Goal: Task Accomplishment & Management: Complete application form

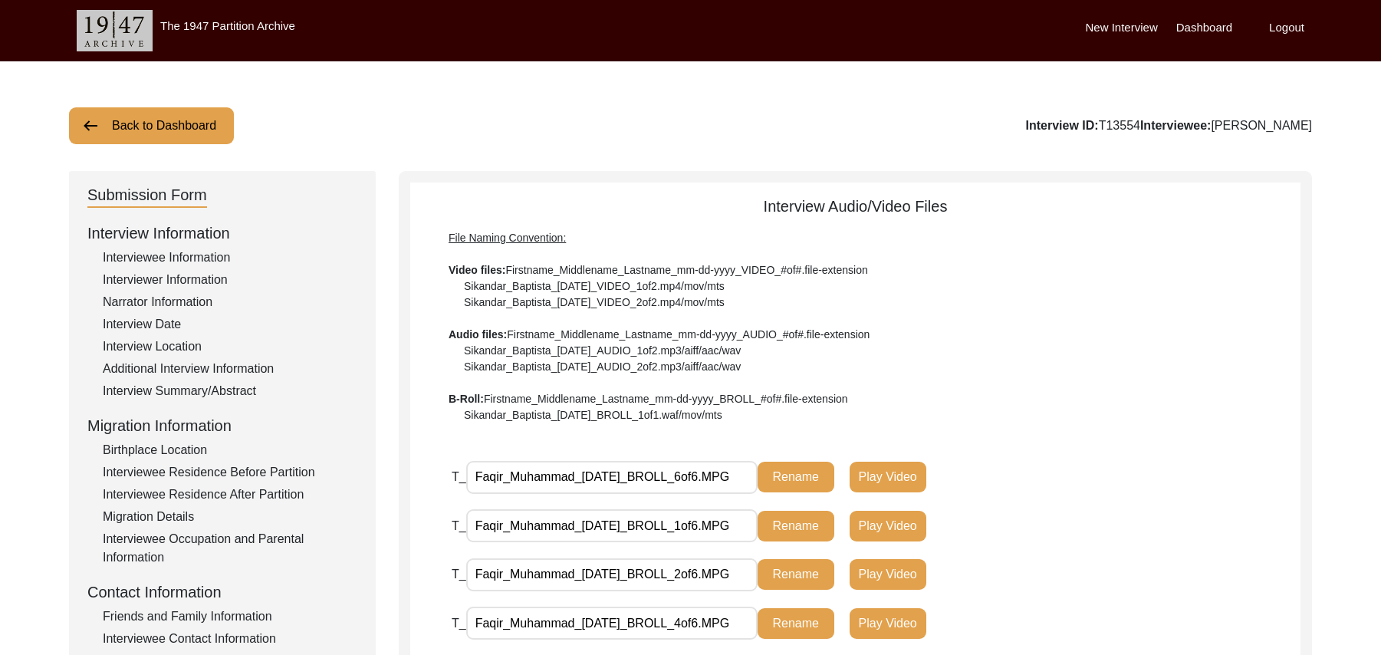
scroll to position [452, 0]
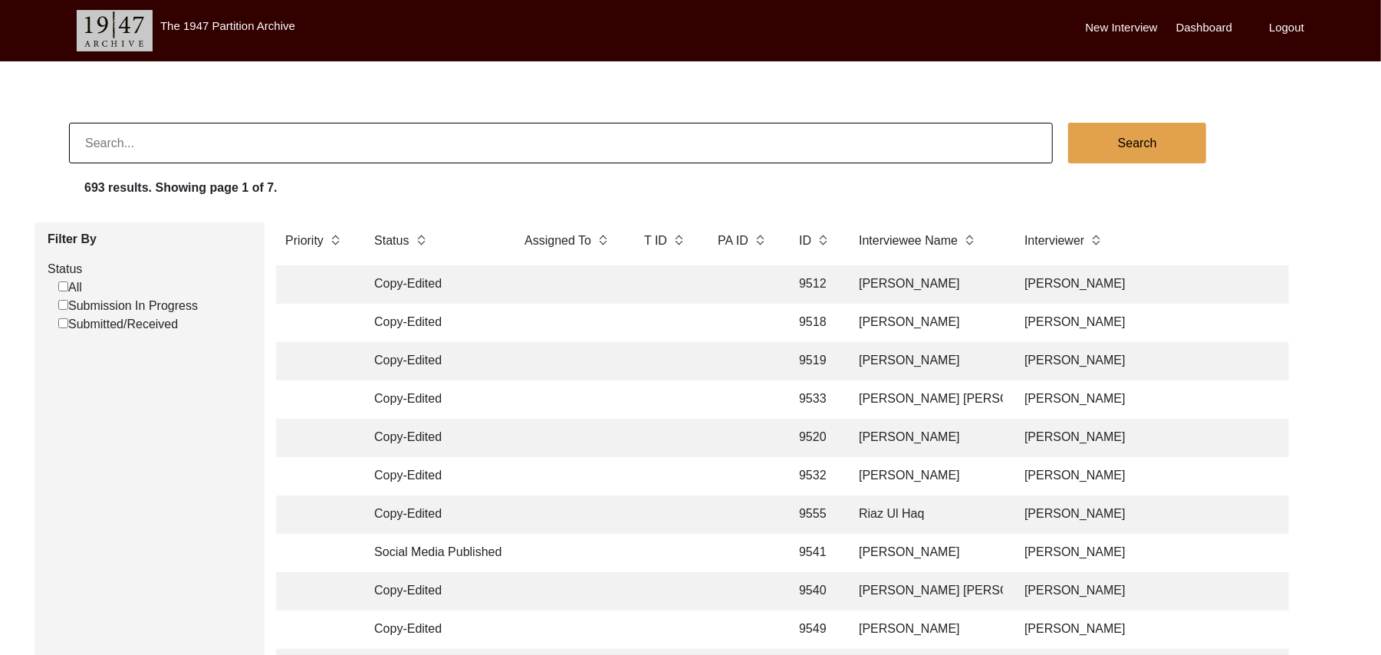
click at [64, 305] on input "Submission In Progress" at bounding box center [63, 305] width 10 height 10
checkbox input "false"
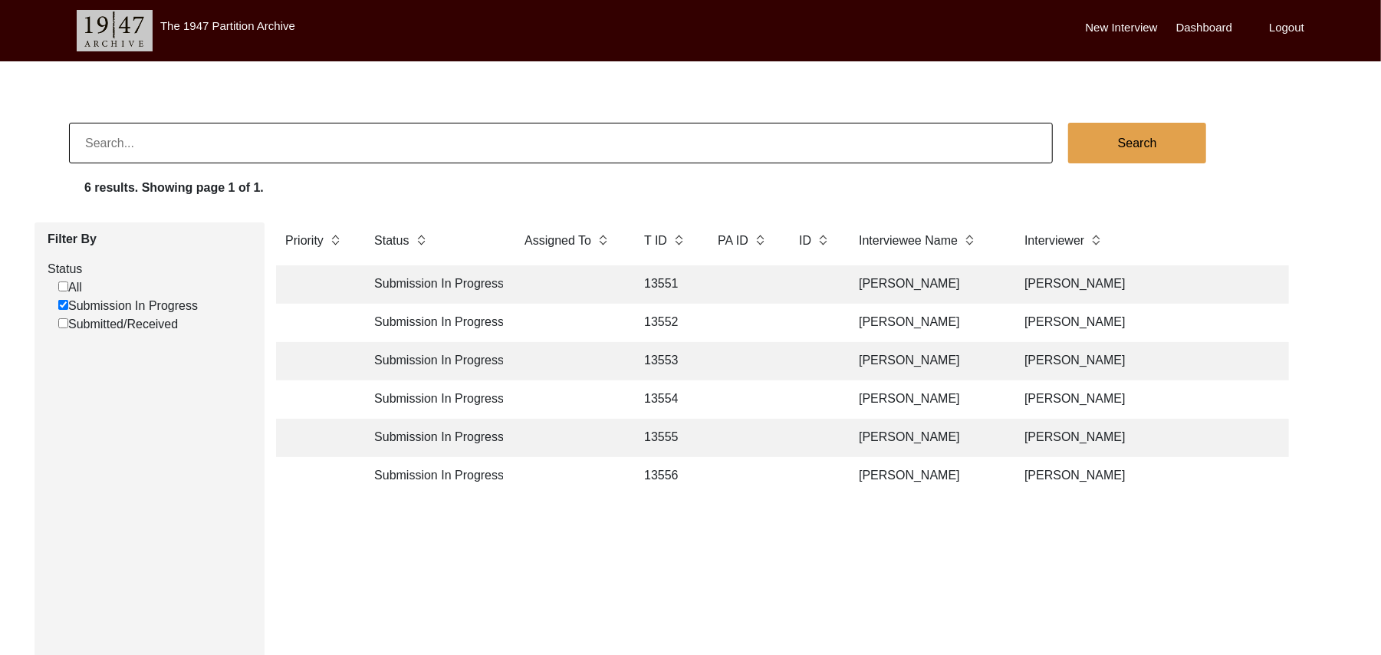
click at [663, 439] on td "13555" at bounding box center [665, 438] width 61 height 38
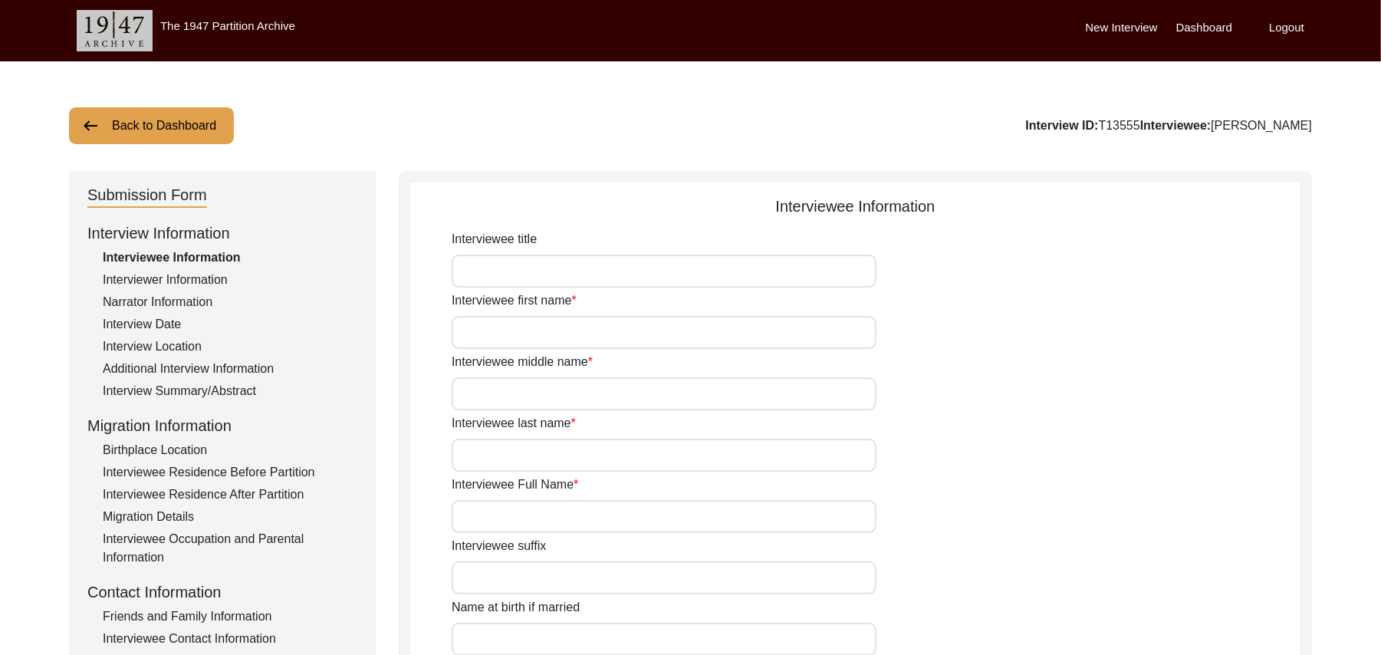
type input "Mr"
type input "[DEMOGRAPHIC_DATA]"
type input "[PERSON_NAME]"
type input "N/A"
type input "[PERSON_NAME]"
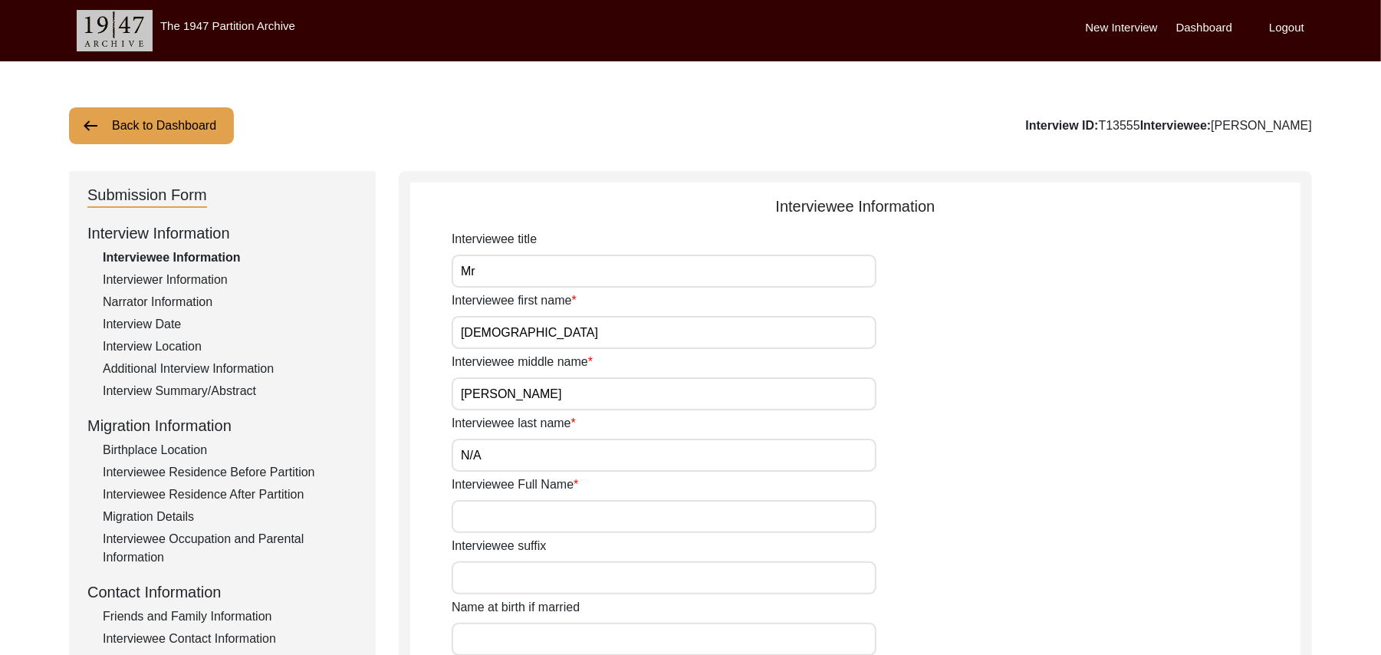
type input "N/A"
type input "[PERSON_NAME]"
type input "1935"
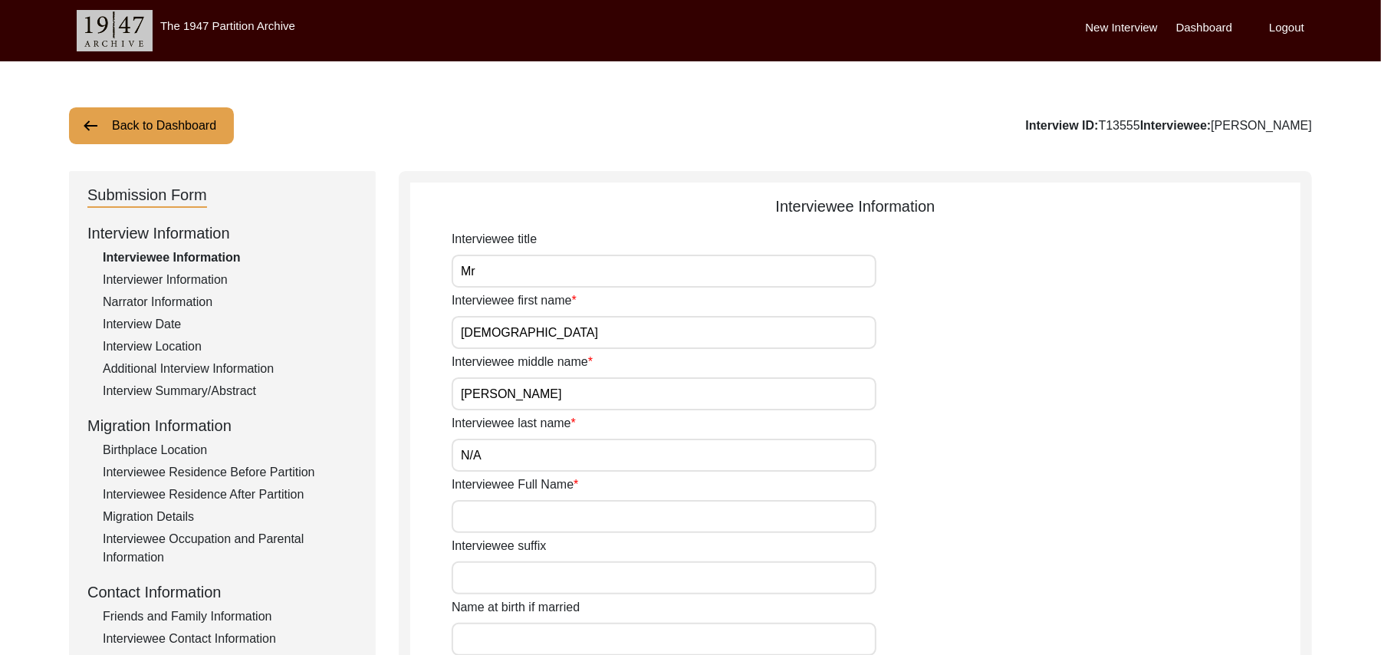
type input "90 Years"
type input "[DEMOGRAPHIC_DATA]"
type input "N/A"
type textarea "N/A"
type input "Punjabi"
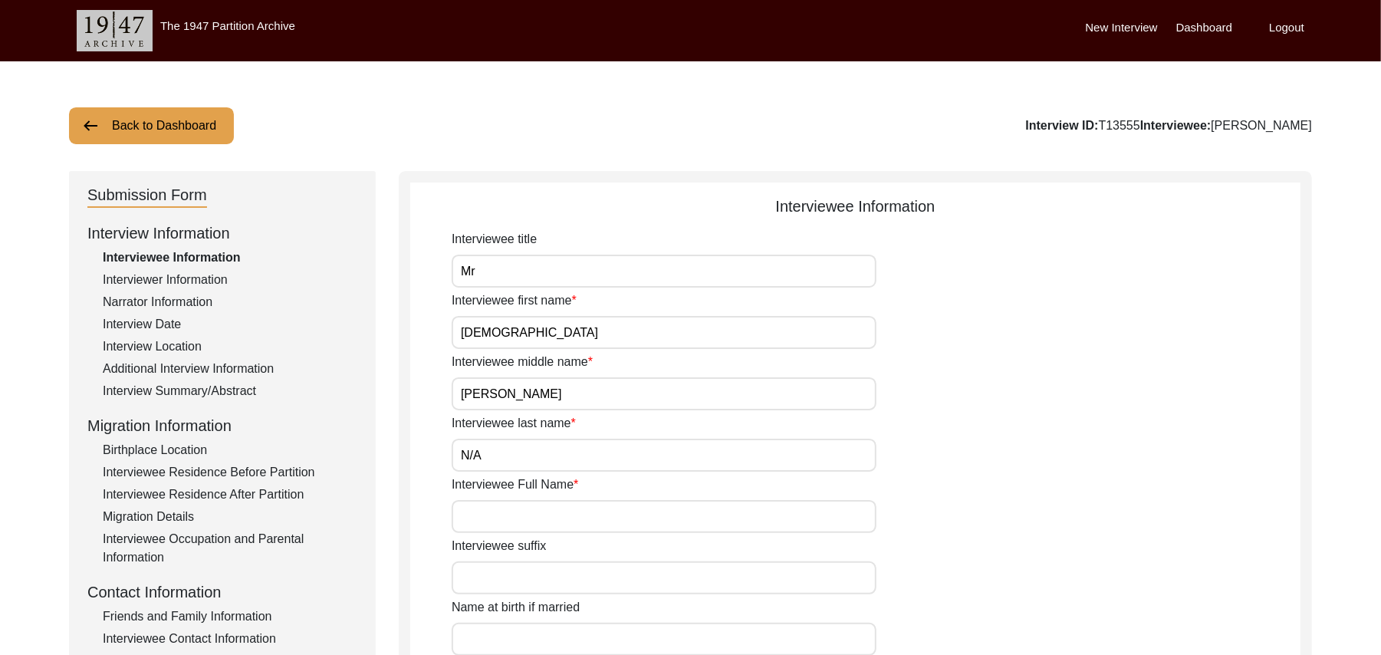
type input "Malwai"
type input "[DEMOGRAPHIC_DATA]"
type input "Pot maker"
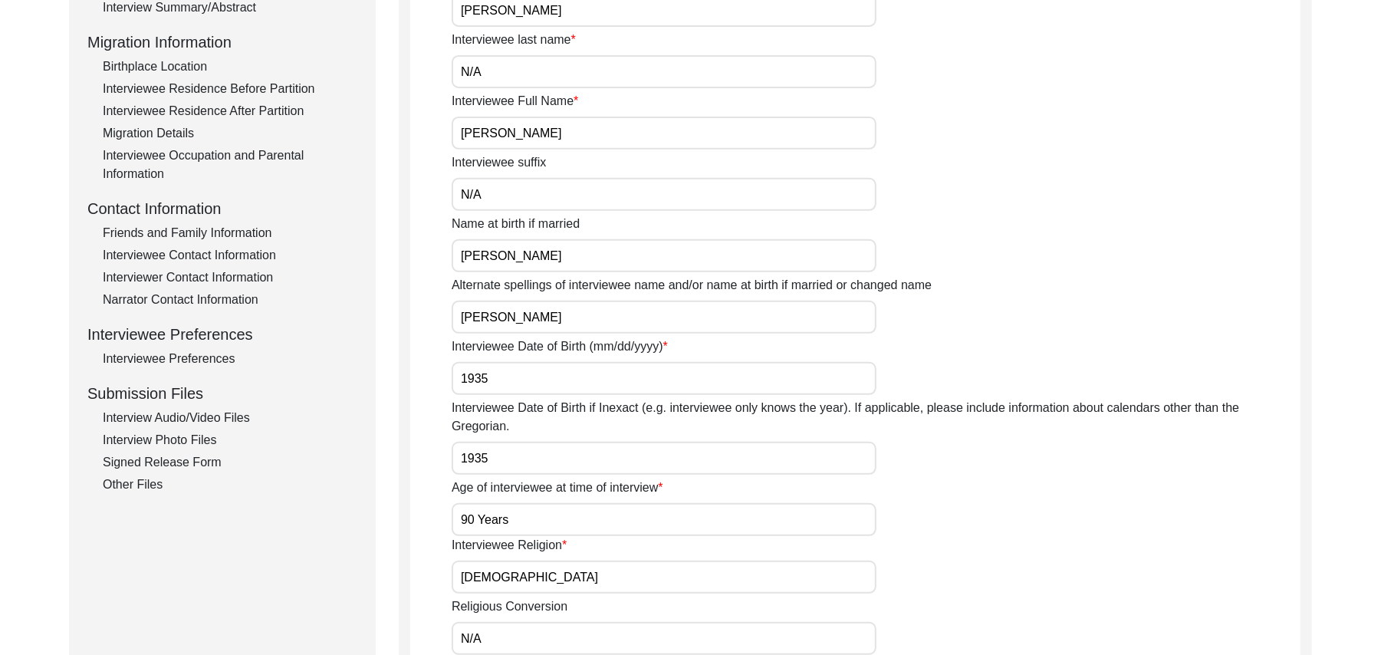
scroll to position [396, 0]
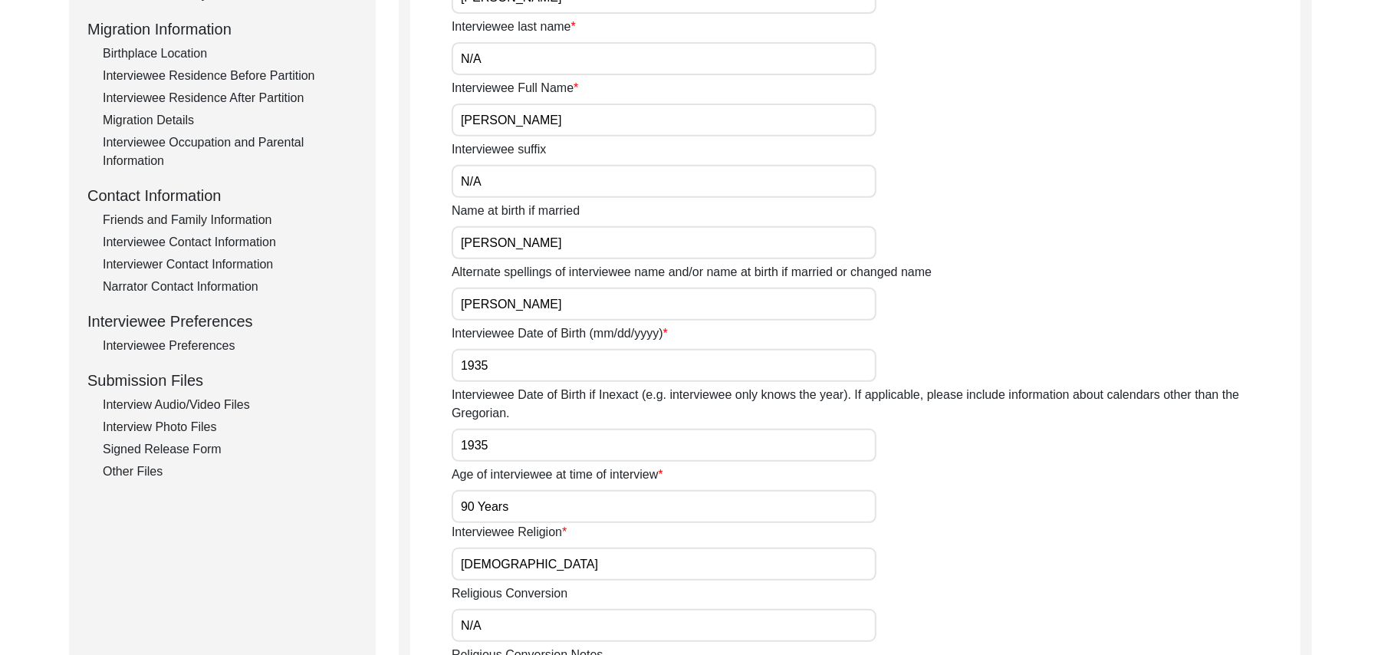
click at [240, 399] on div "Interview Audio/Video Files" at bounding box center [230, 405] width 255 height 18
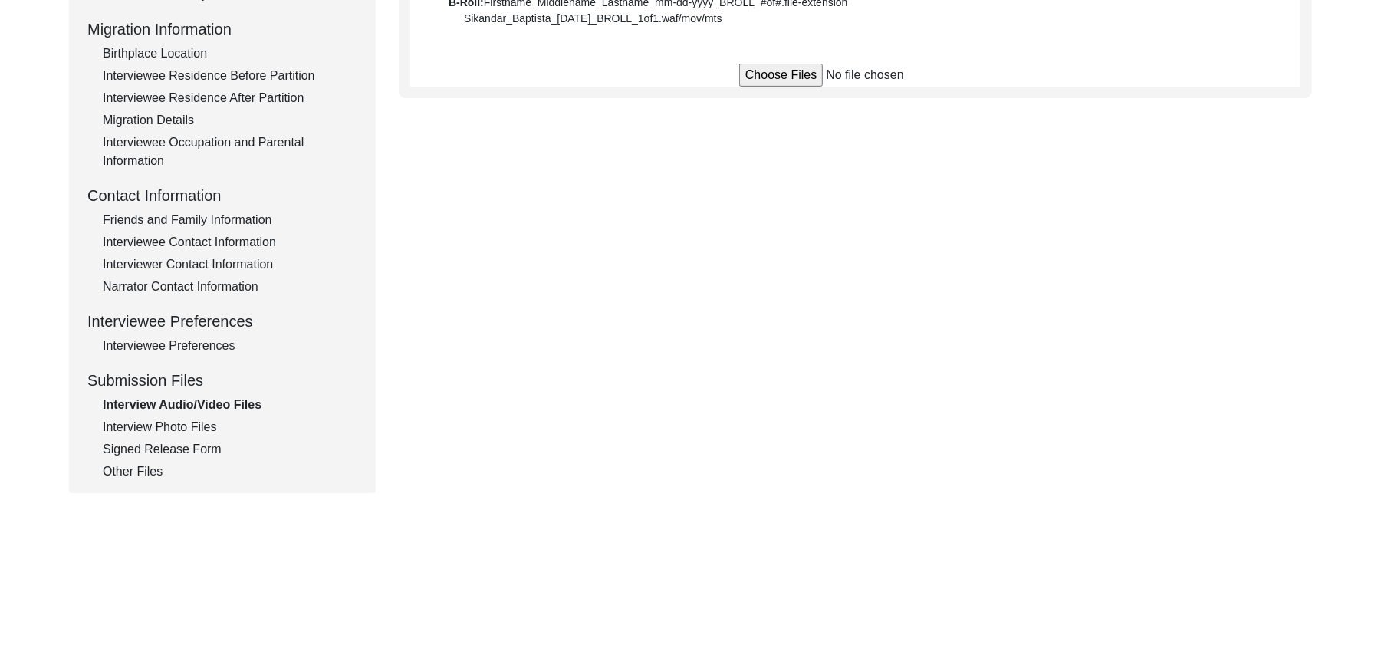
click at [216, 345] on div "Interviewee Preferences" at bounding box center [230, 346] width 255 height 18
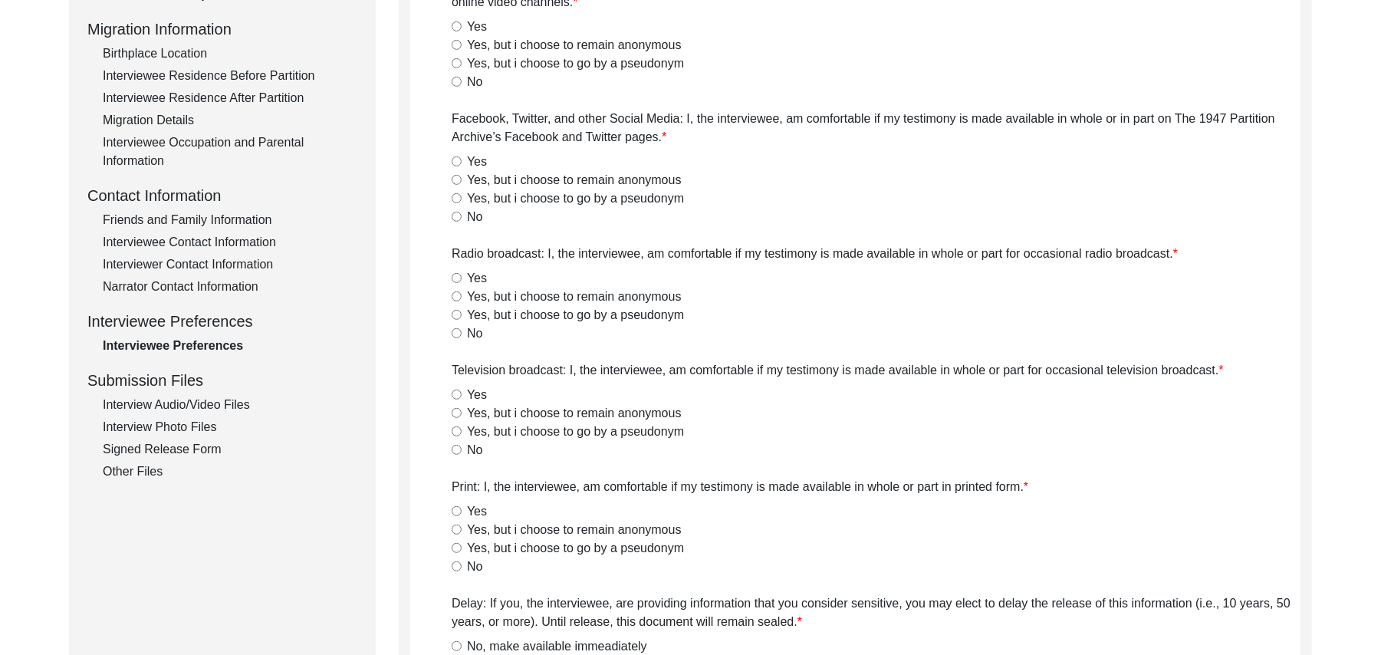
radio input "true"
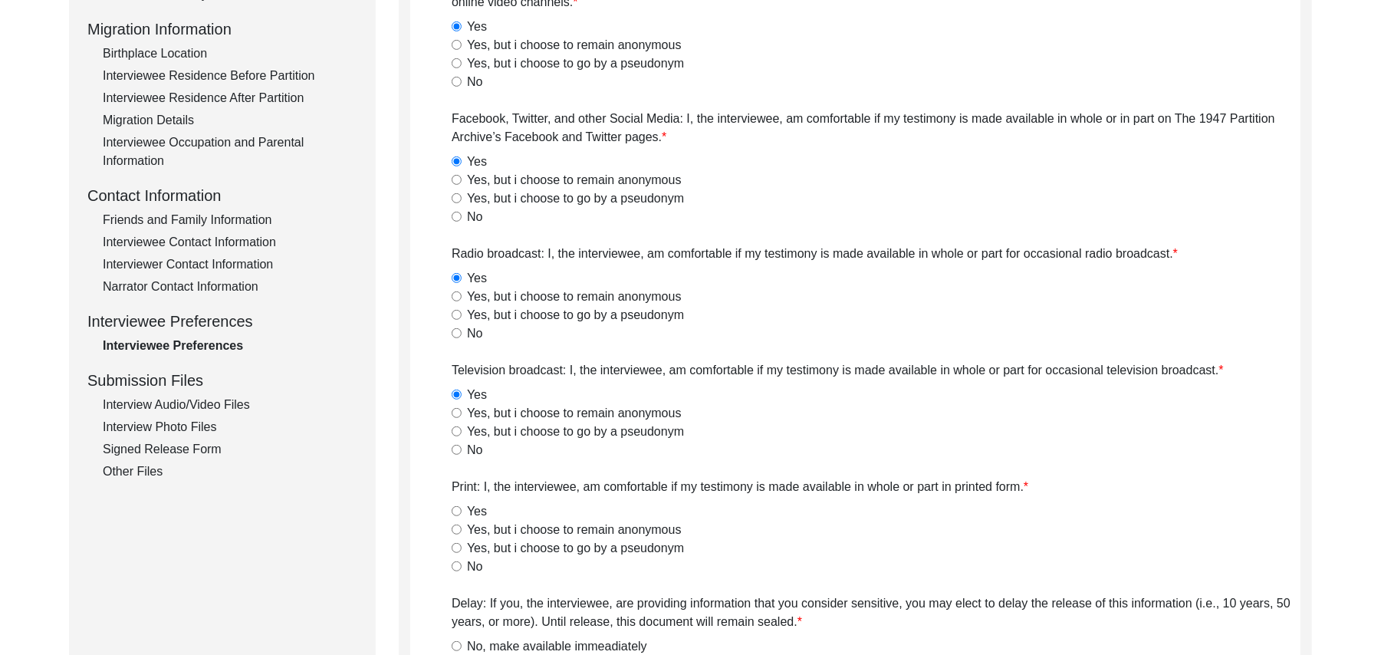
radio input "true"
type textarea "N/A"
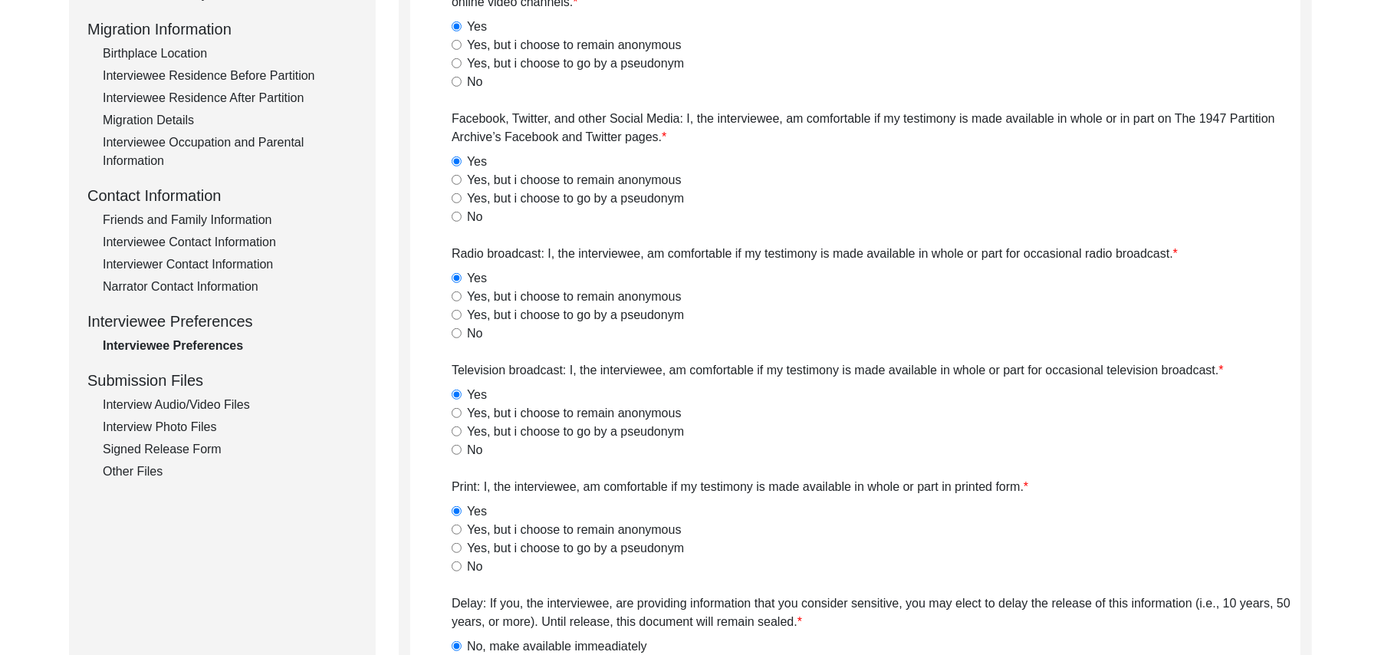
click at [231, 403] on div "Interview Audio/Video Files" at bounding box center [230, 405] width 255 height 18
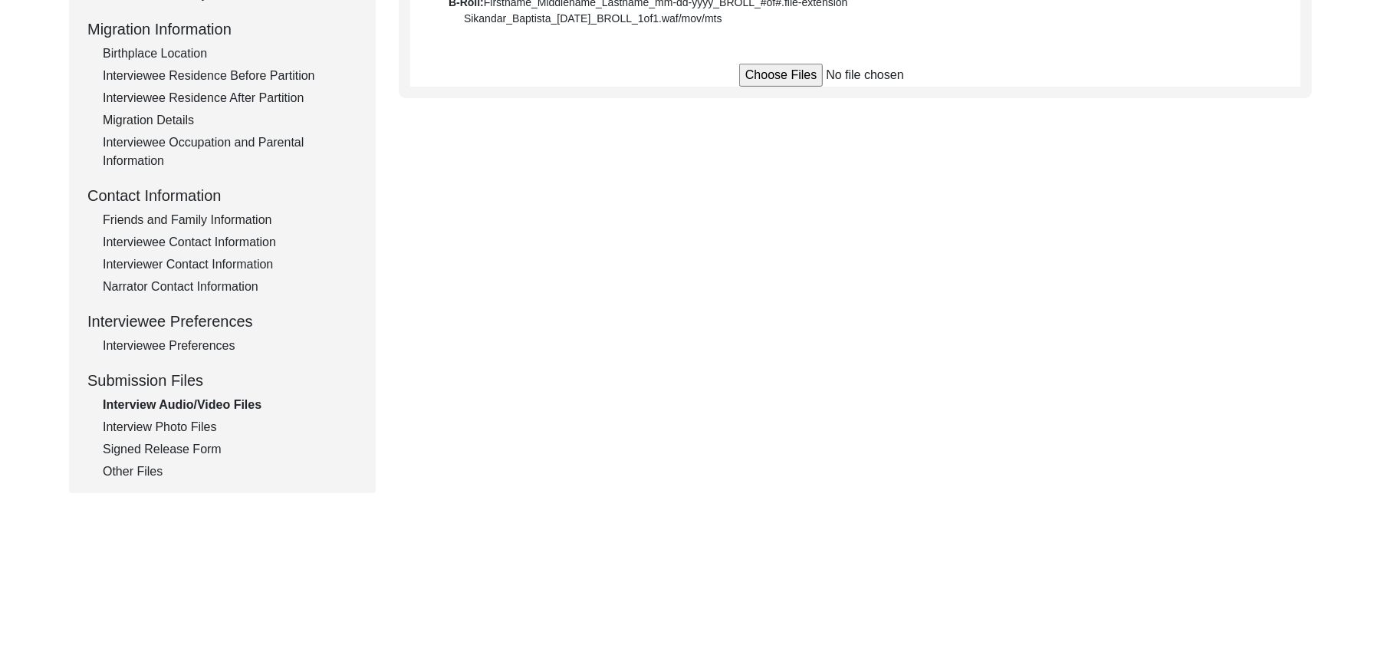
click at [207, 418] on div "Interview Photo Files" at bounding box center [230, 427] width 255 height 18
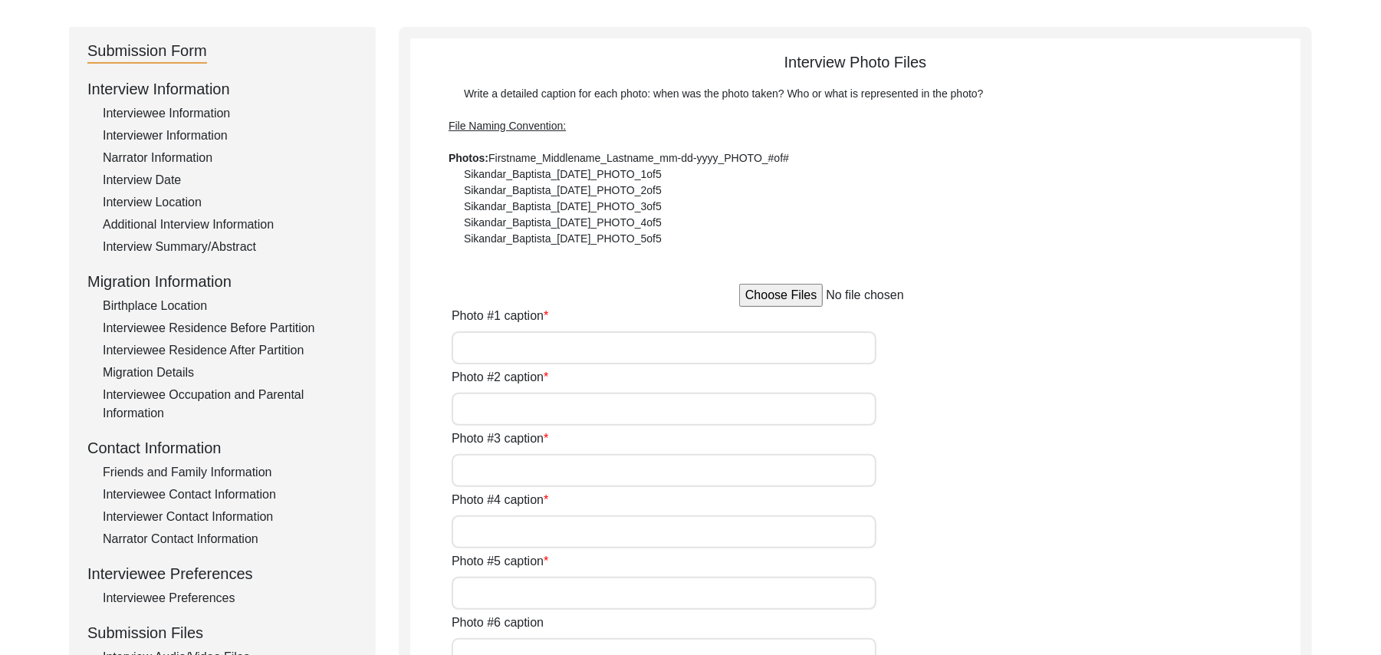
scroll to position [147, 0]
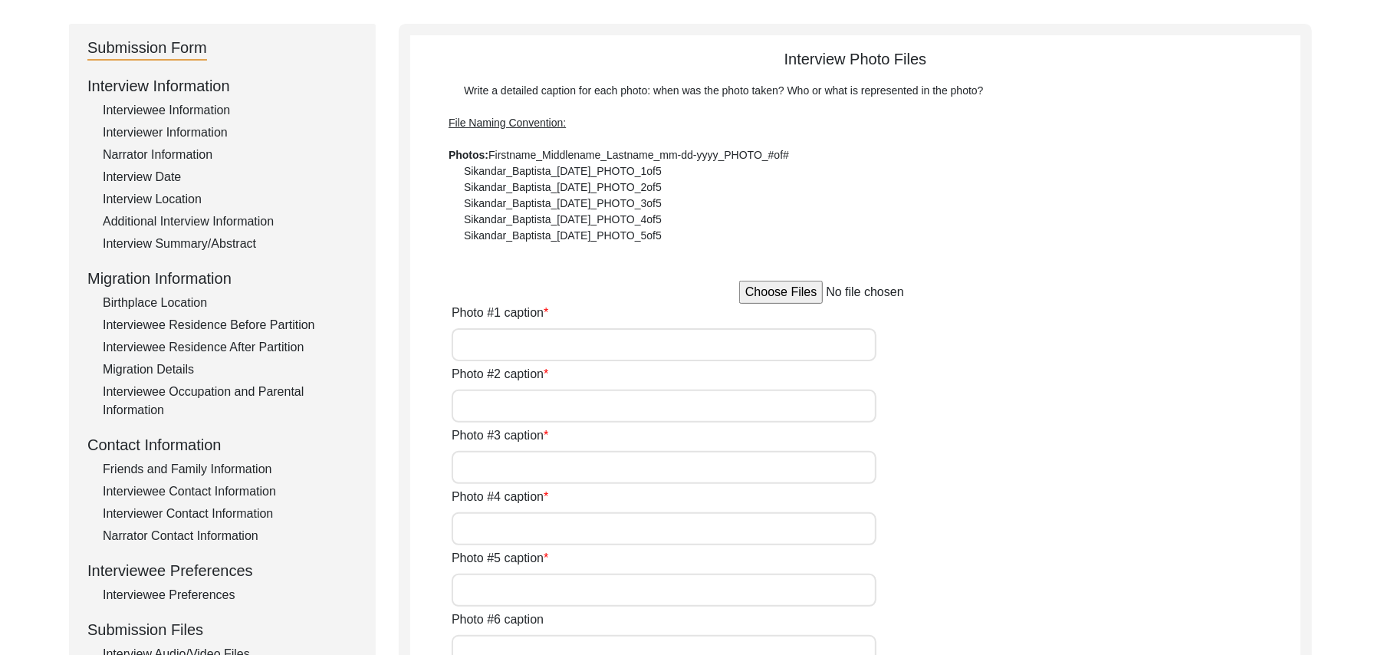
click at [805, 291] on input "file" at bounding box center [855, 292] width 232 height 23
type input "C:\fakepath\Muhammad_Abdullah_09-22-2025_BROLL_2of3.MPG"
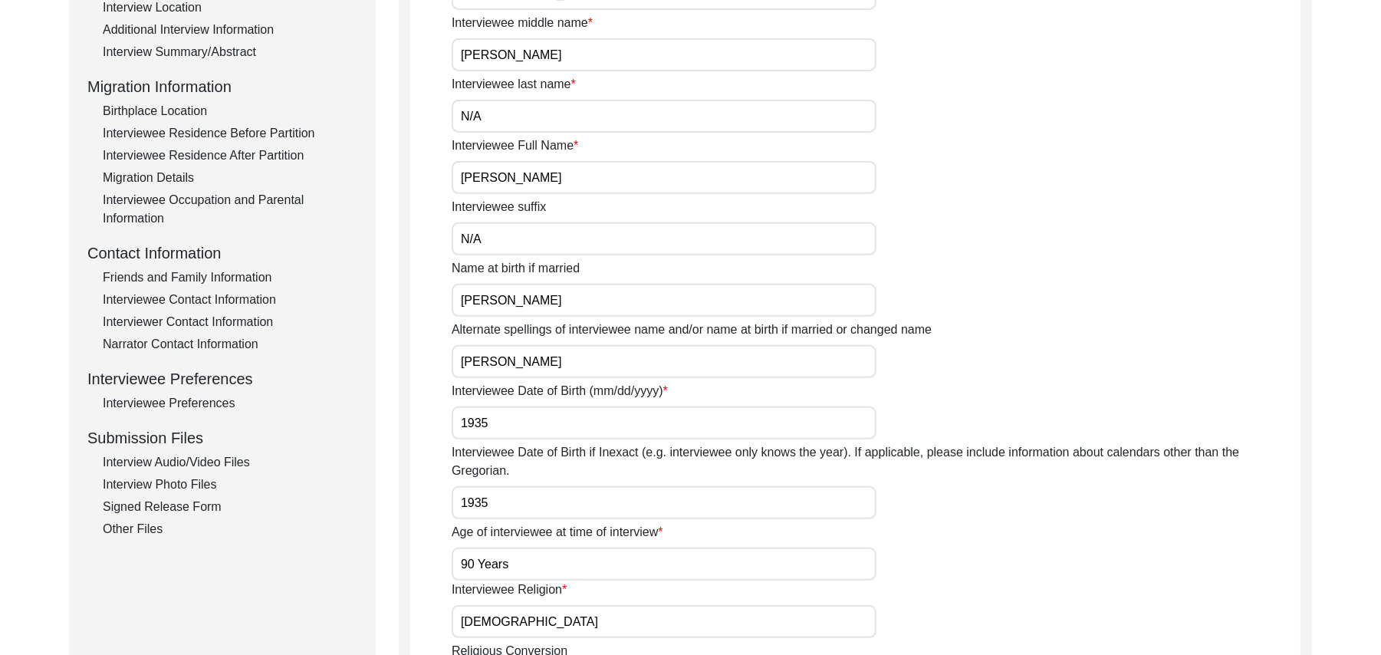
scroll to position [351, 0]
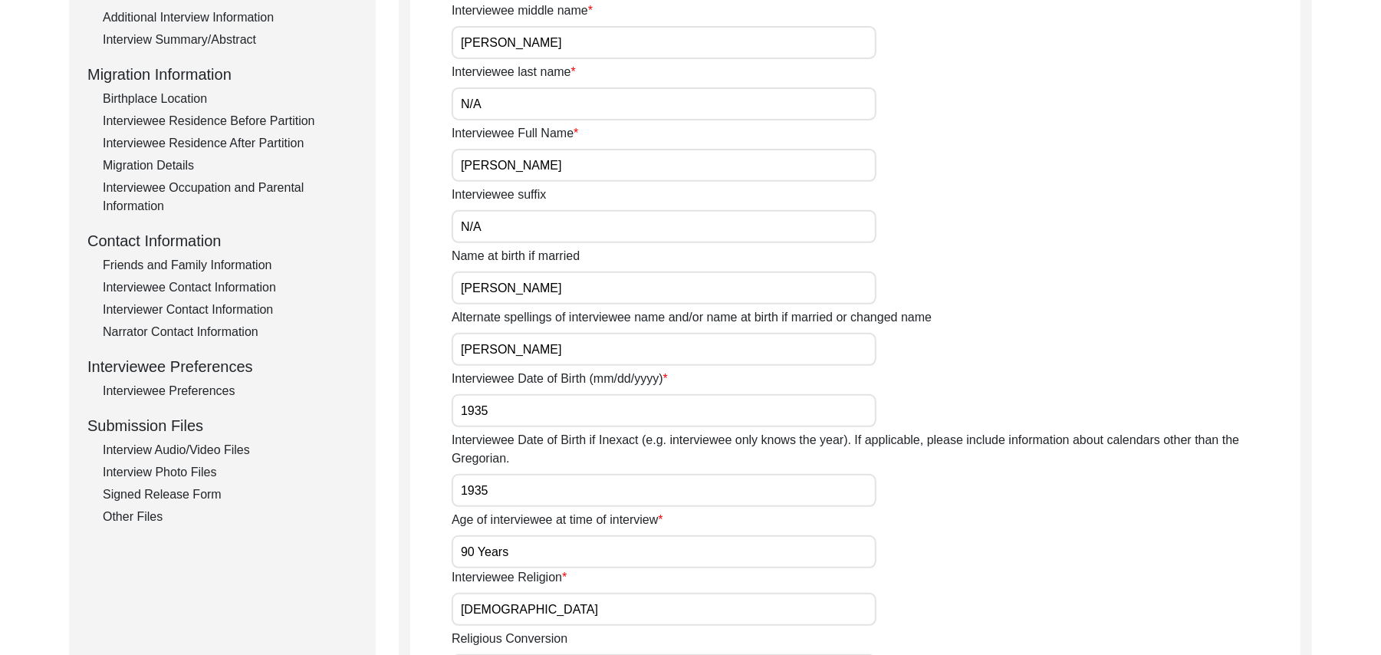
click at [241, 449] on div "Interview Audio/Video Files" at bounding box center [230, 450] width 255 height 18
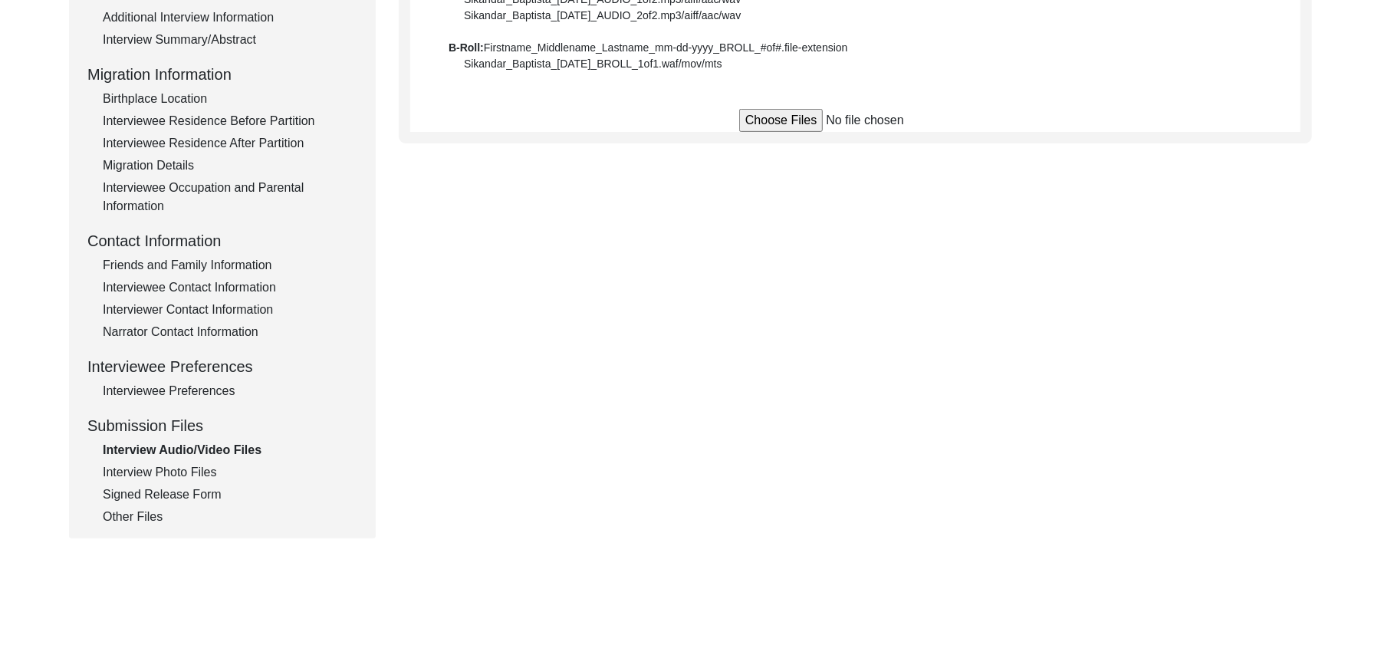
click at [750, 121] on input "file" at bounding box center [855, 120] width 232 height 23
click at [195, 467] on div "Interview Photo Files" at bounding box center [230, 472] width 255 height 18
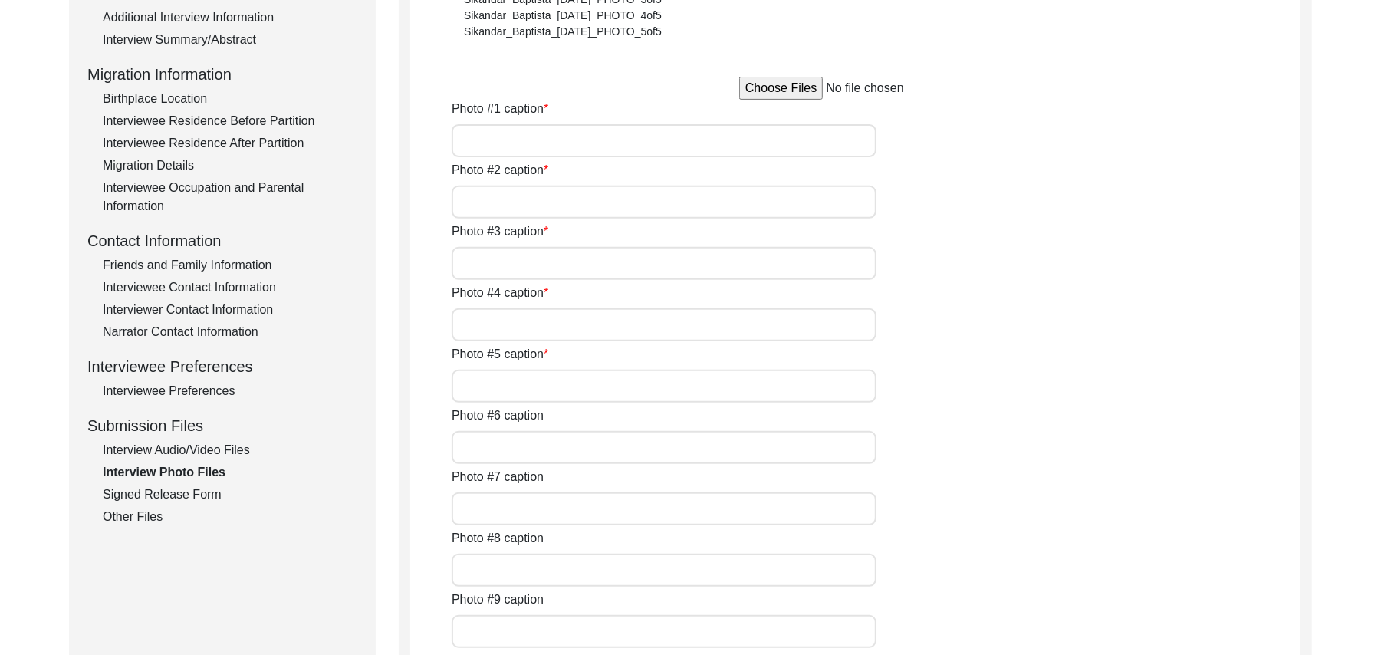
click at [765, 90] on input "file" at bounding box center [855, 88] width 232 height 23
type input "C:\fakepath\Muhammad_Abdullah_09-22-2025_PHOTO_1of6.jpg"
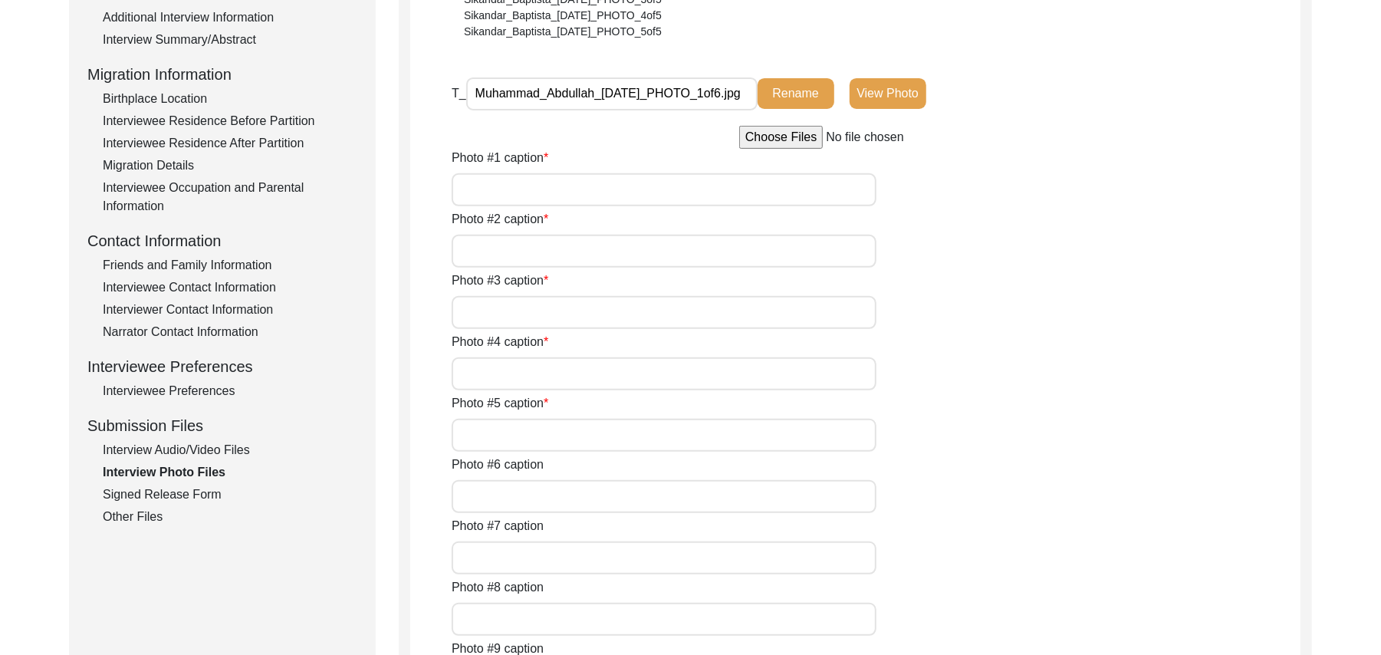
click at [777, 133] on input "file" at bounding box center [855, 137] width 232 height 23
type input "C:\fakepath\Muhammad_Abdullah_09-22-2025_PHOTO_2of6.jpg"
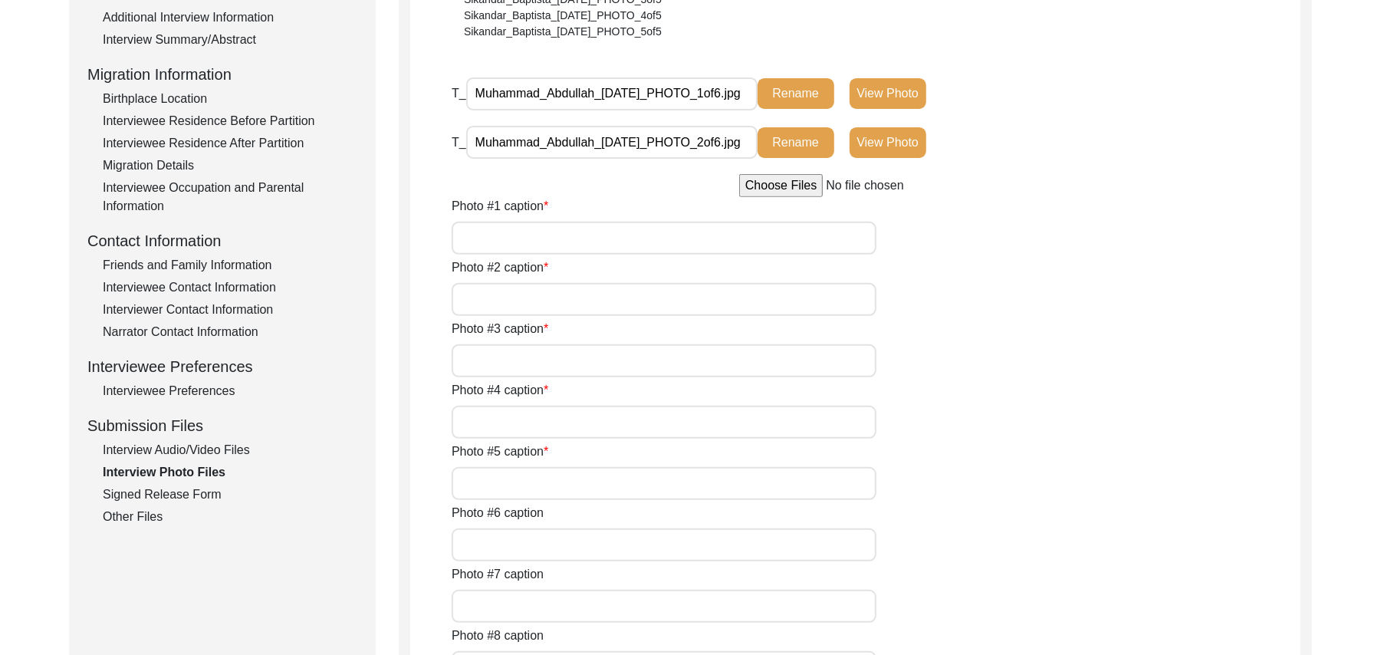
click at [789, 186] on input "file" at bounding box center [855, 185] width 232 height 23
type input "C:\fakepath\Muhammad_Abdullah_09-22-2025_PHOTO_3of6.jpg"
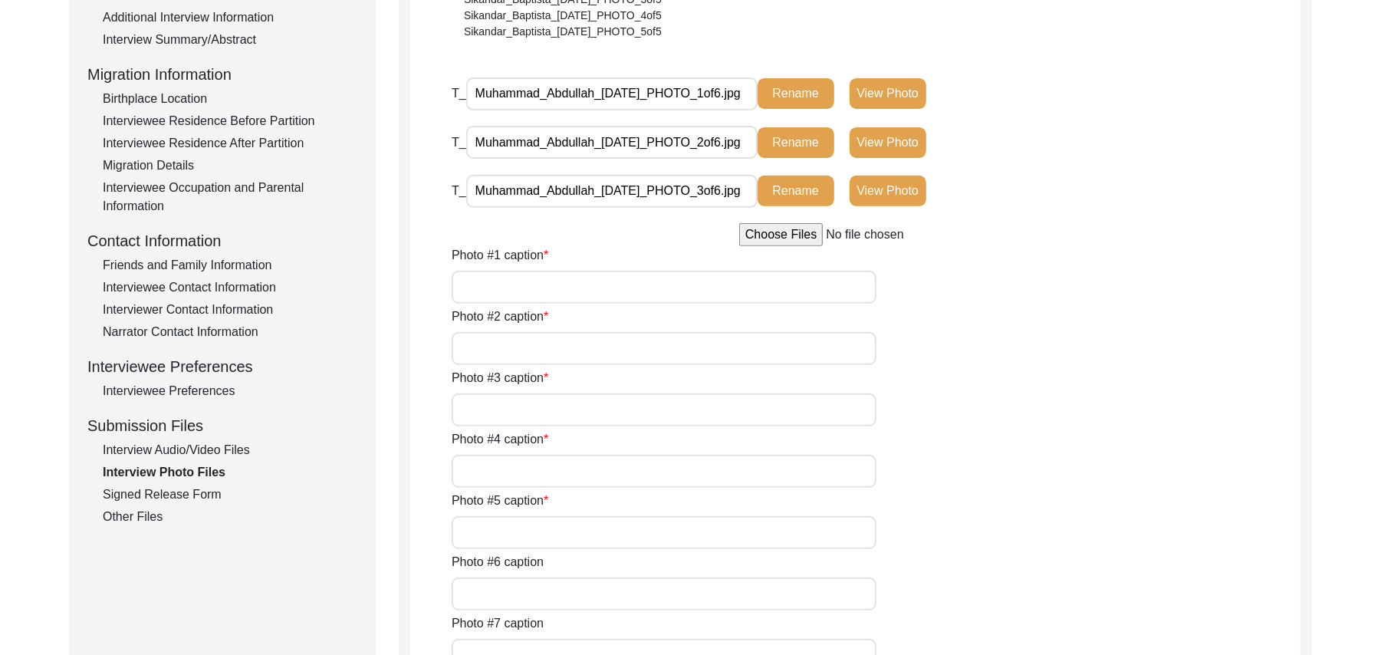
click at [779, 233] on input "file" at bounding box center [855, 234] width 232 height 23
type input "C:\fakepath\Muhammad_Abdullah_09-22-2025_PHOTO_4of6.jpg"
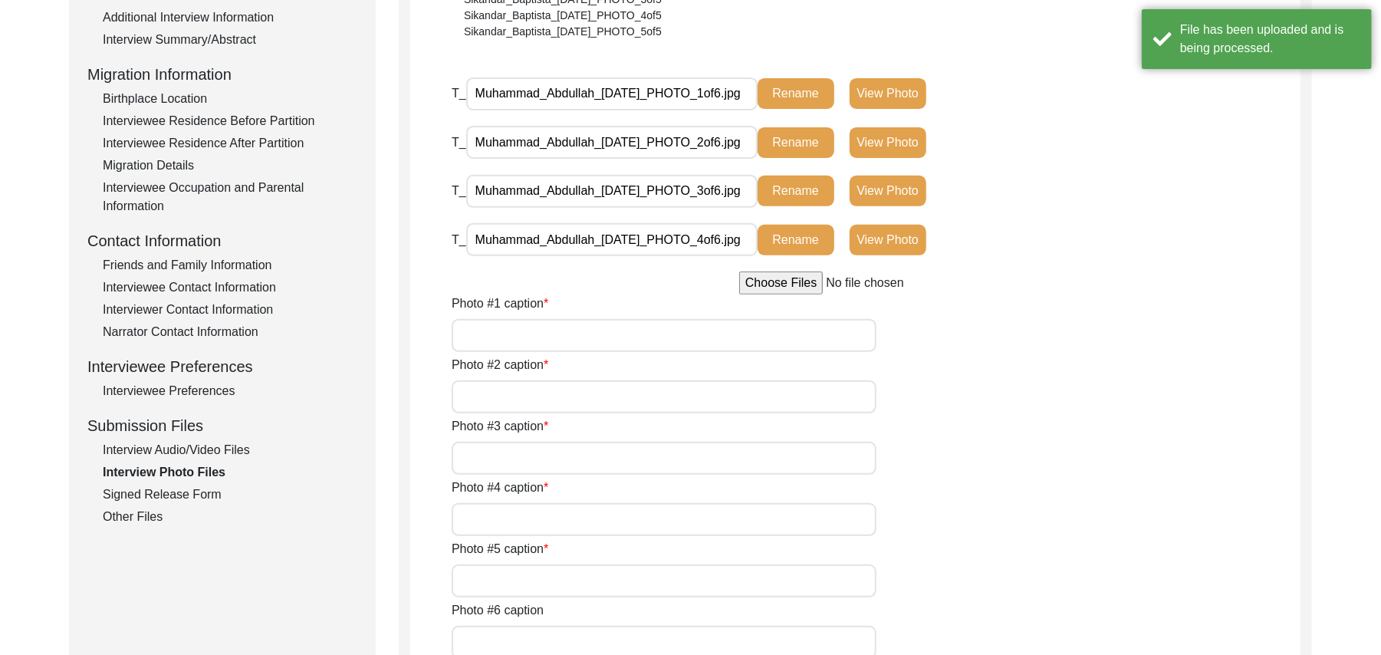
click at [786, 282] on input "file" at bounding box center [855, 282] width 232 height 23
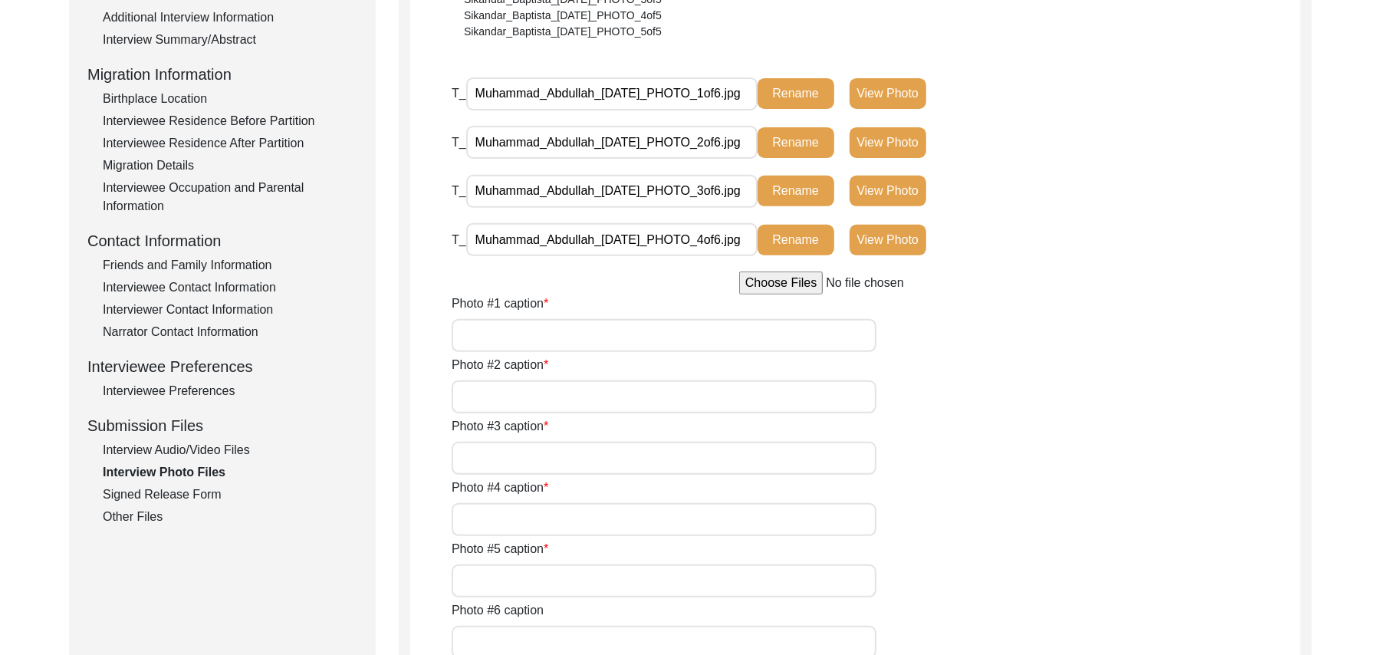
type input "C:\fakepath\Muhammad_Abdullah_09-22-2025_PHOTO_5of6.jpg"
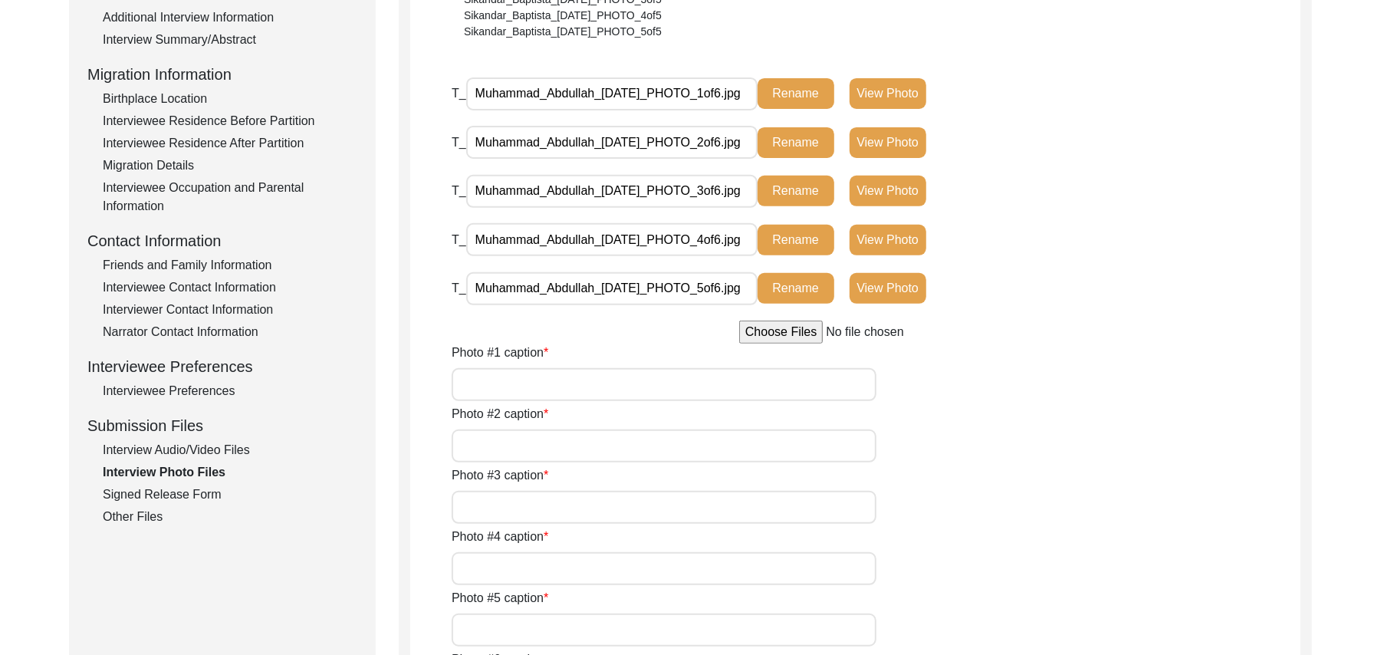
click at [807, 328] on input "file" at bounding box center [855, 332] width 232 height 23
type input "C:\fakepath\Muhammad_Abdullah_09-22-2025_PHOTO_6of6.jpg"
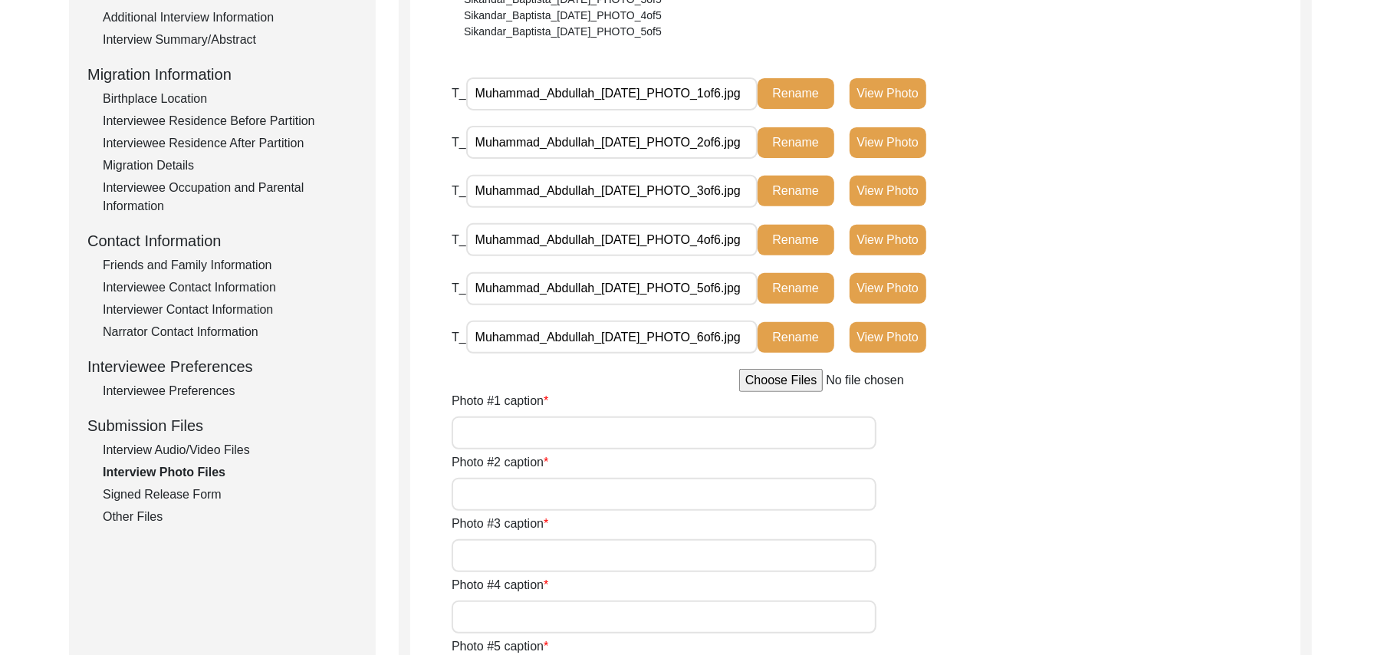
click at [206, 494] on div "Signed Release Form" at bounding box center [230, 494] width 255 height 18
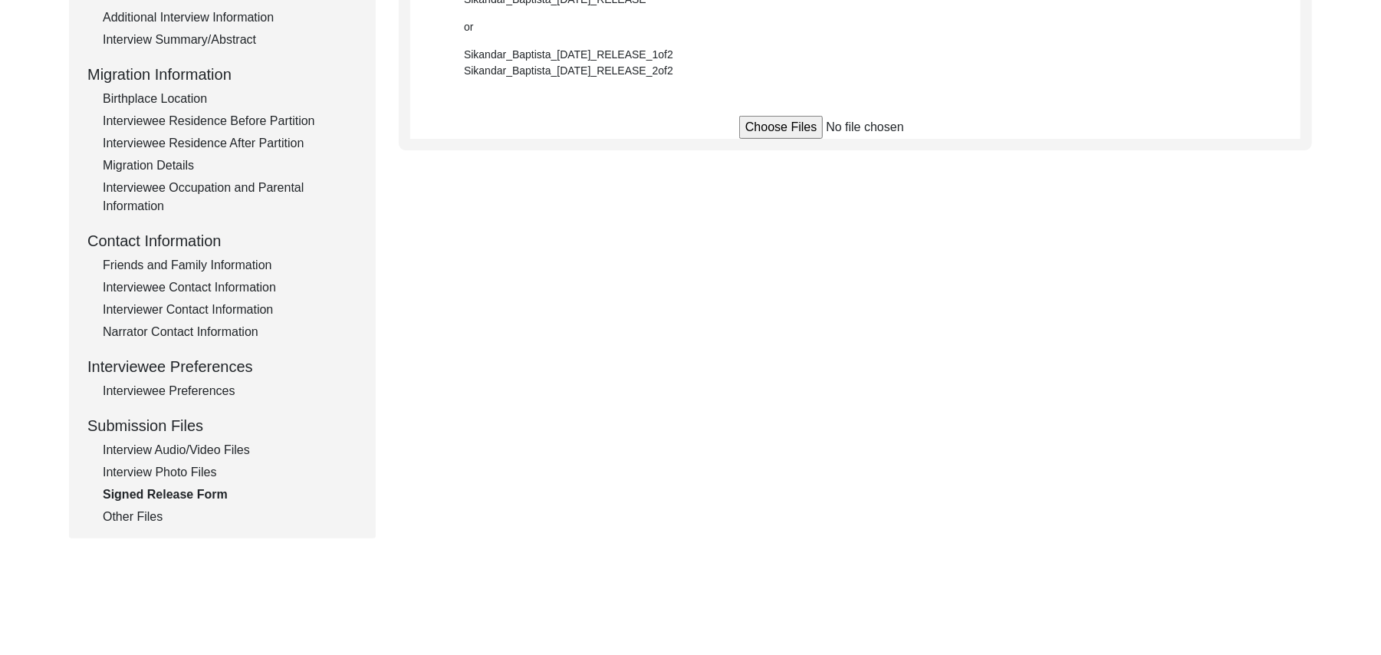
click at [793, 130] on input "file" at bounding box center [855, 127] width 232 height 23
type input "C:\fakepath\Muhammad_Abdullah_09-22-2025_RELEASE_1of2.jpg"
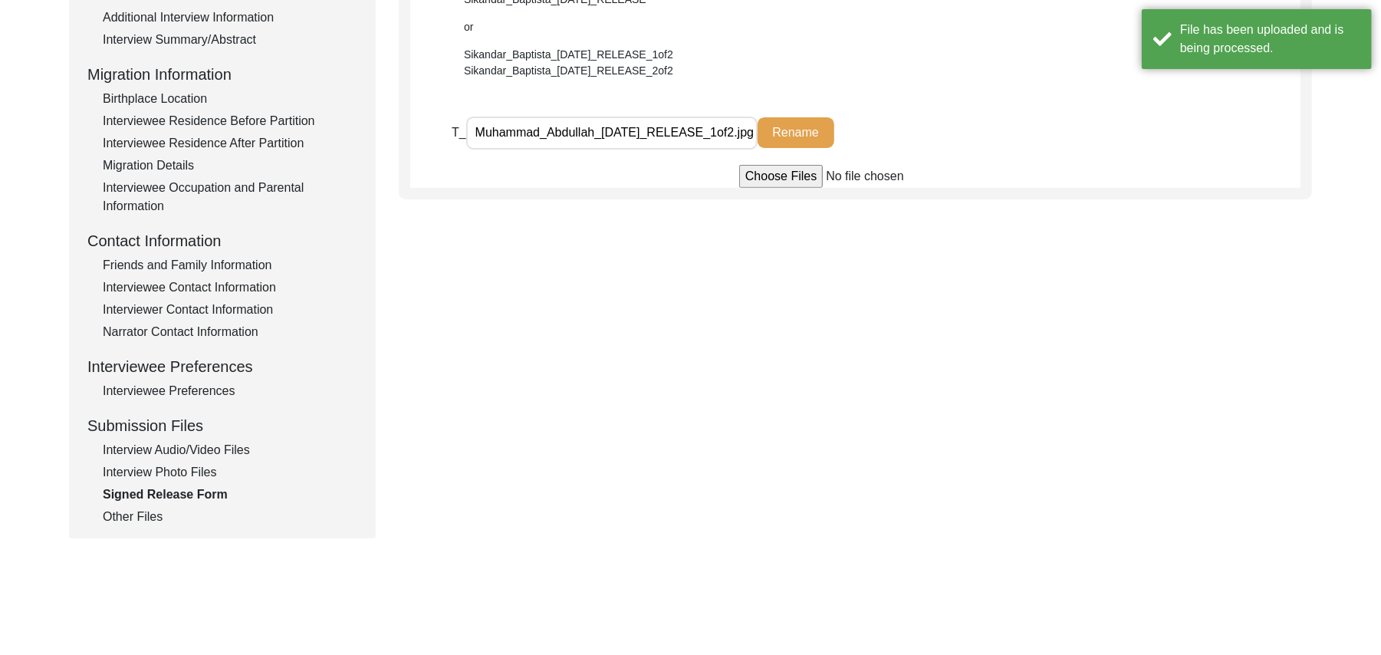
click at [776, 172] on input "file" at bounding box center [855, 176] width 232 height 23
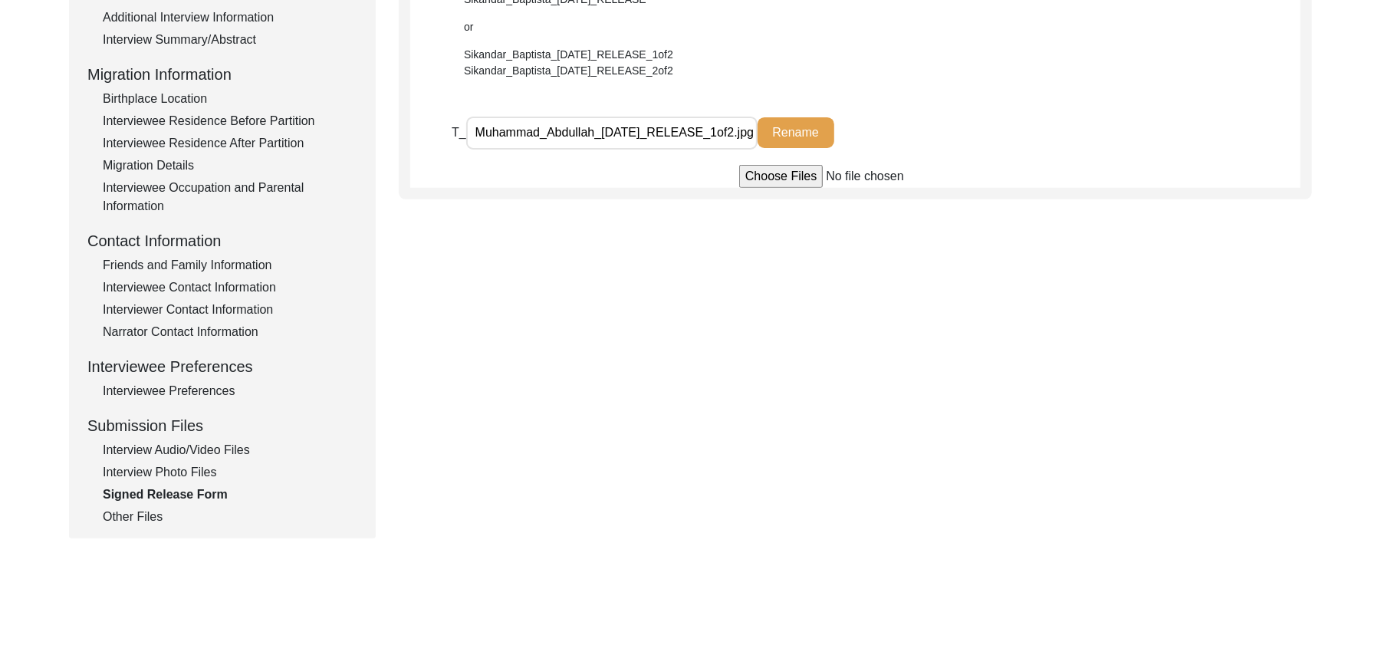
type input "C:\fakepath\Muhammad_Abdullah_09-22-2025_RELEASE_2of2.jpg"
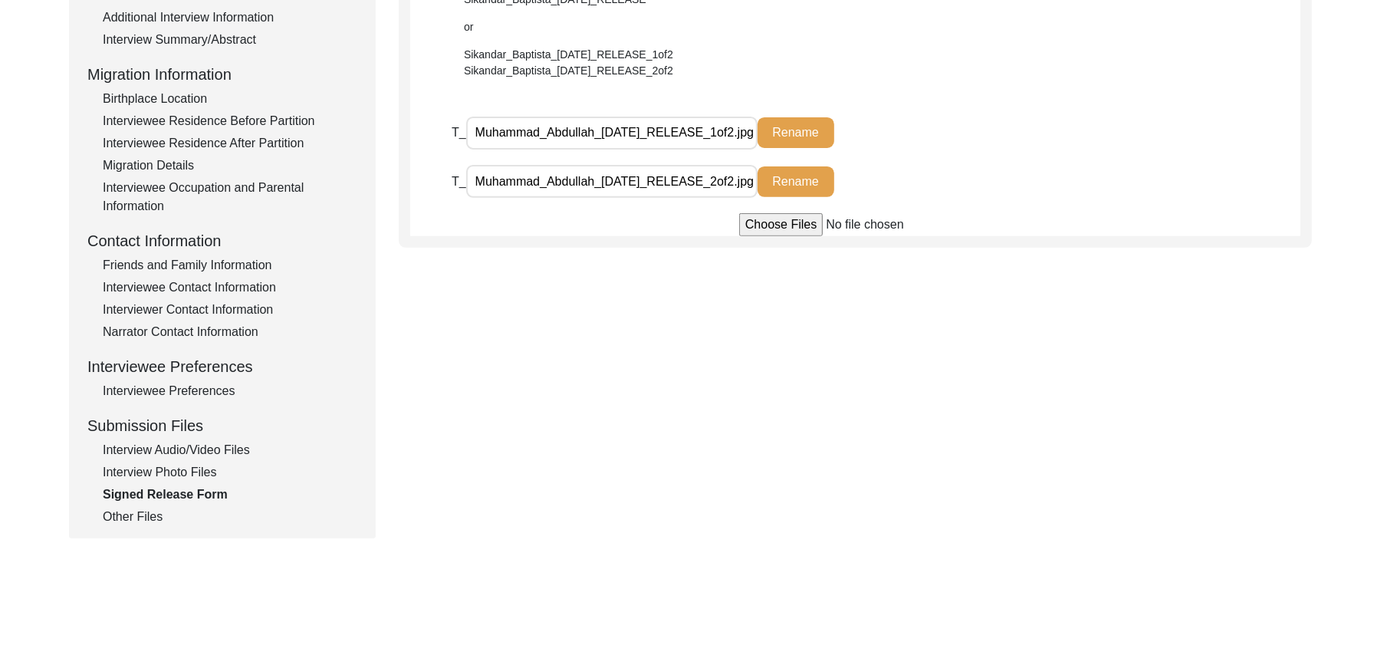
click at [245, 448] on div "Interview Audio/Video Files" at bounding box center [230, 450] width 255 height 18
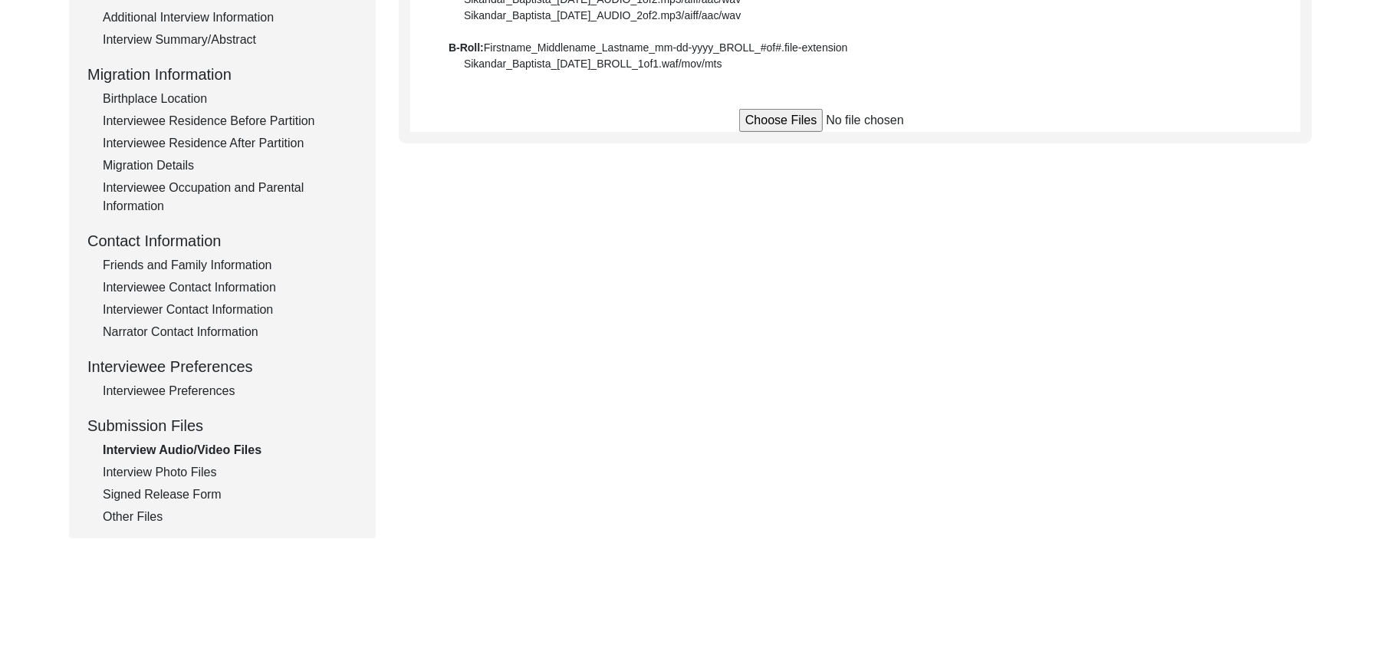
click at [779, 127] on input "file" at bounding box center [855, 120] width 232 height 23
click at [776, 115] on input "file" at bounding box center [855, 120] width 232 height 23
click at [774, 120] on input "file" at bounding box center [855, 120] width 232 height 23
type input "C:\fakepath\Muhammad_Abdullah_09-22-2025_BROLL_3of3.MPG"
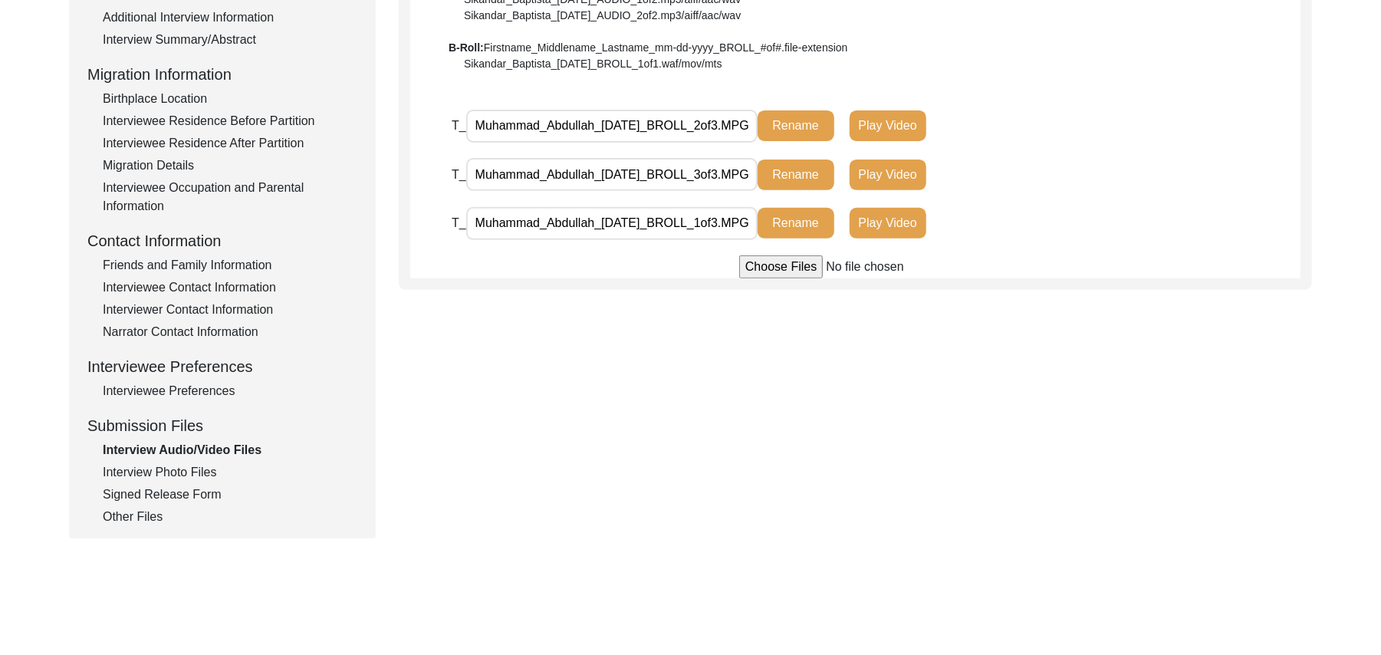
click at [779, 268] on input "file" at bounding box center [855, 266] width 232 height 23
click at [768, 267] on input "file" at bounding box center [855, 266] width 232 height 23
type input "C:\fakepath\Muhammad_Abdullah_09-22-2025_VIDEO_2of2.MPG"
